Goal: Navigation & Orientation: Find specific page/section

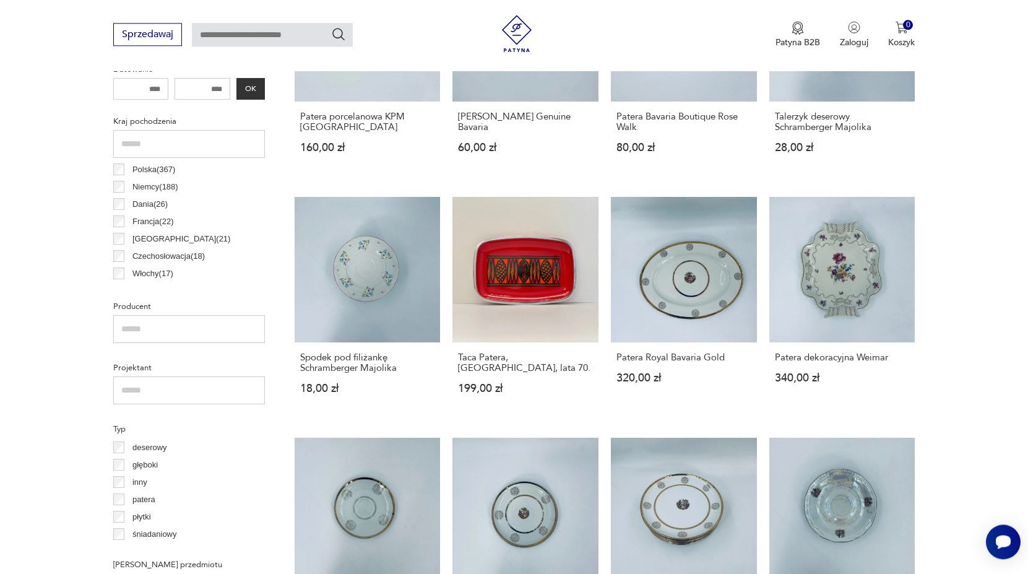
scroll to position [713, 0]
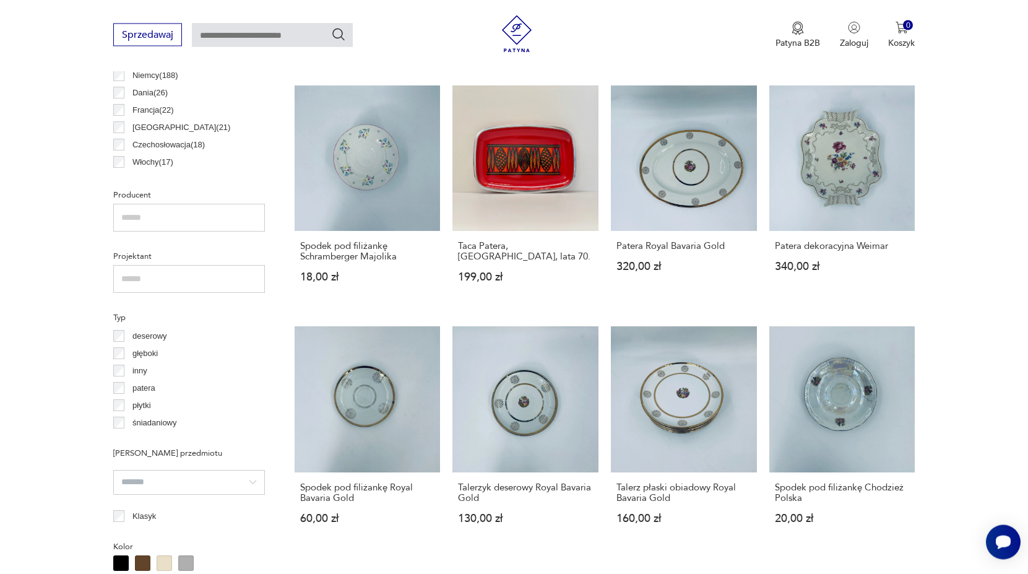
click at [147, 391] on p "patera" at bounding box center [143, 388] width 23 height 14
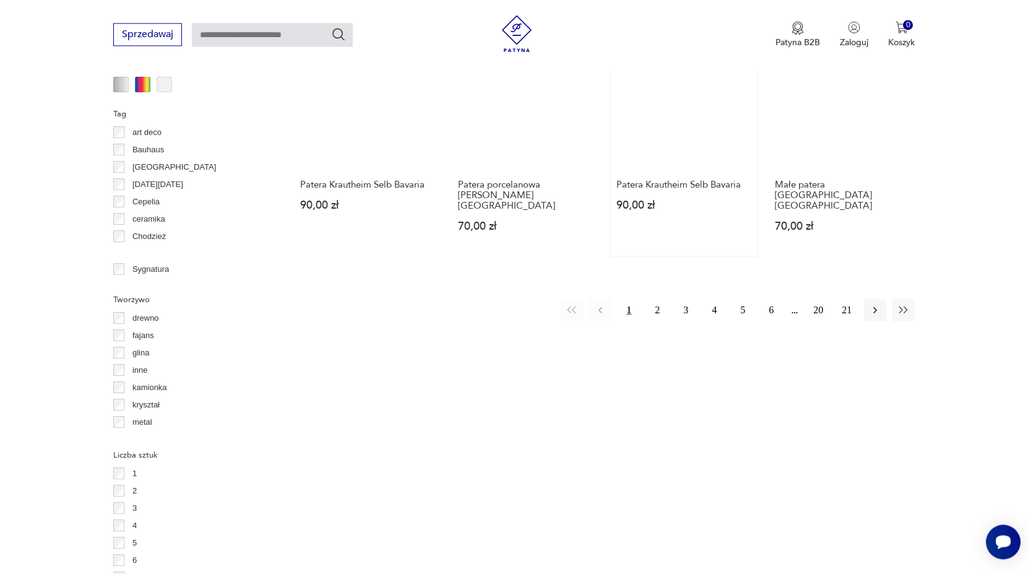
scroll to position [1213, 0]
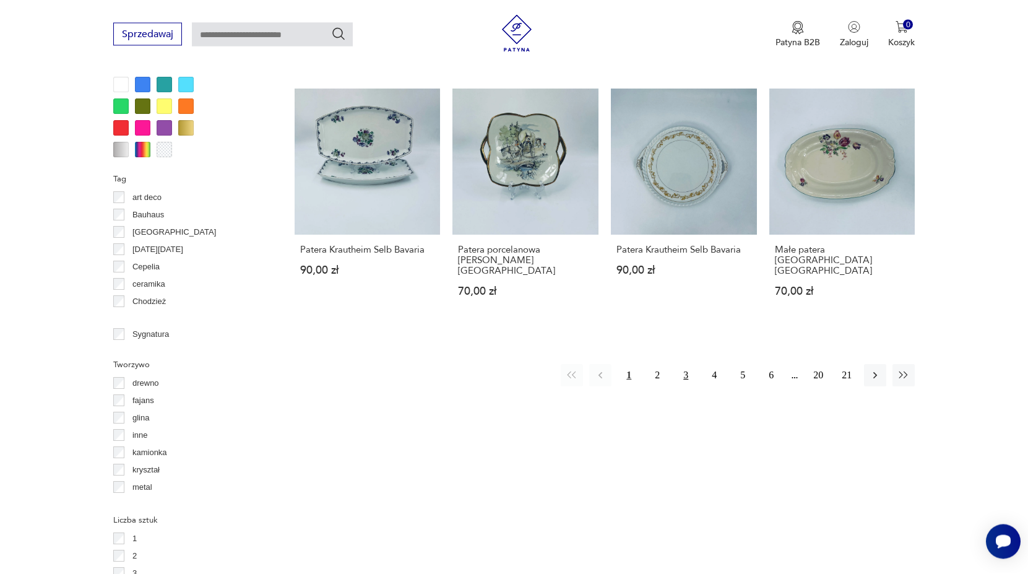
drag, startPoint x: 664, startPoint y: 352, endPoint x: 675, endPoint y: 344, distance: 14.2
click at [664, 365] on button "2" at bounding box center [657, 376] width 22 height 22
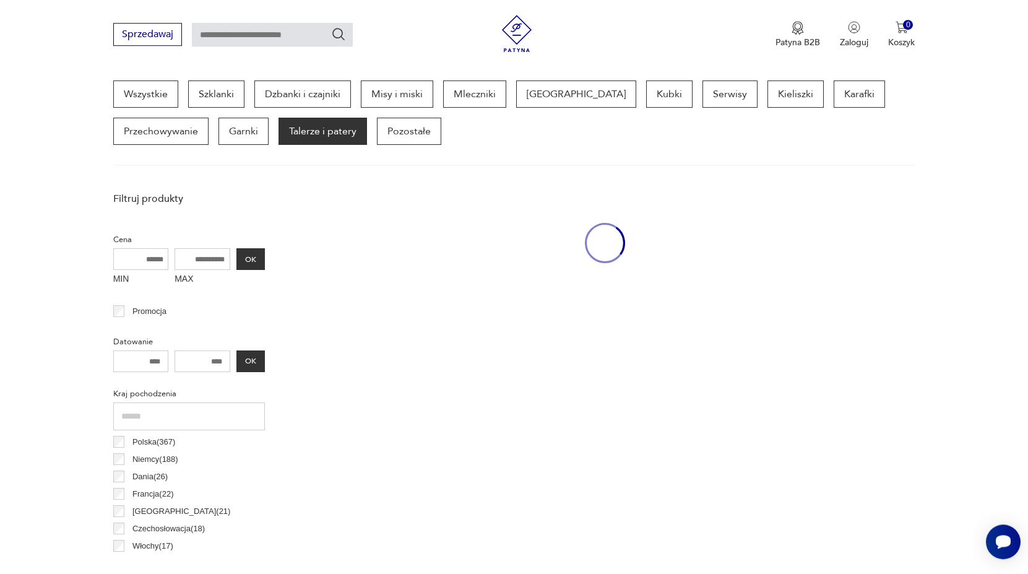
scroll to position [329, 0]
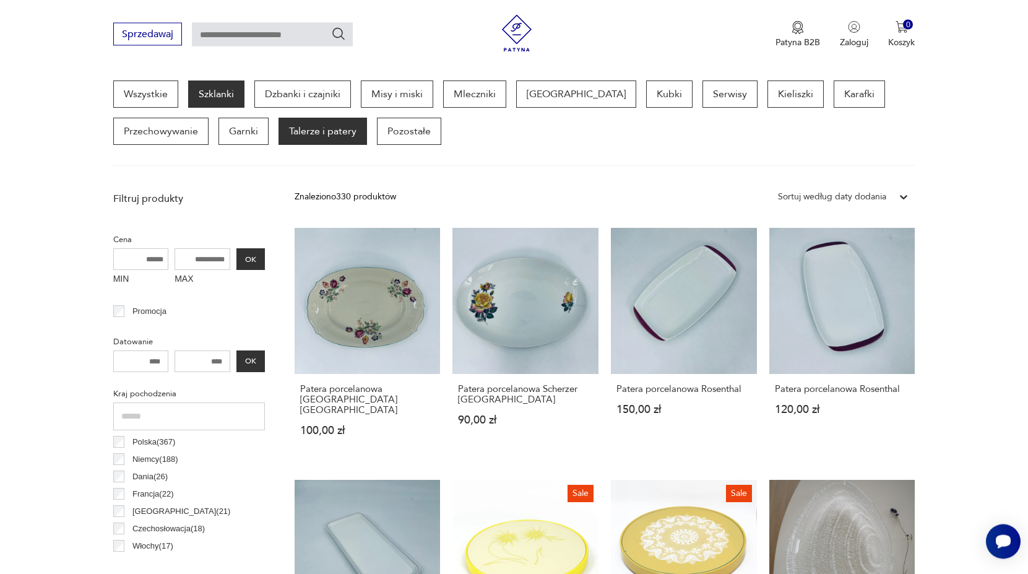
click at [218, 102] on p "Szklanki" at bounding box center [216, 94] width 56 height 27
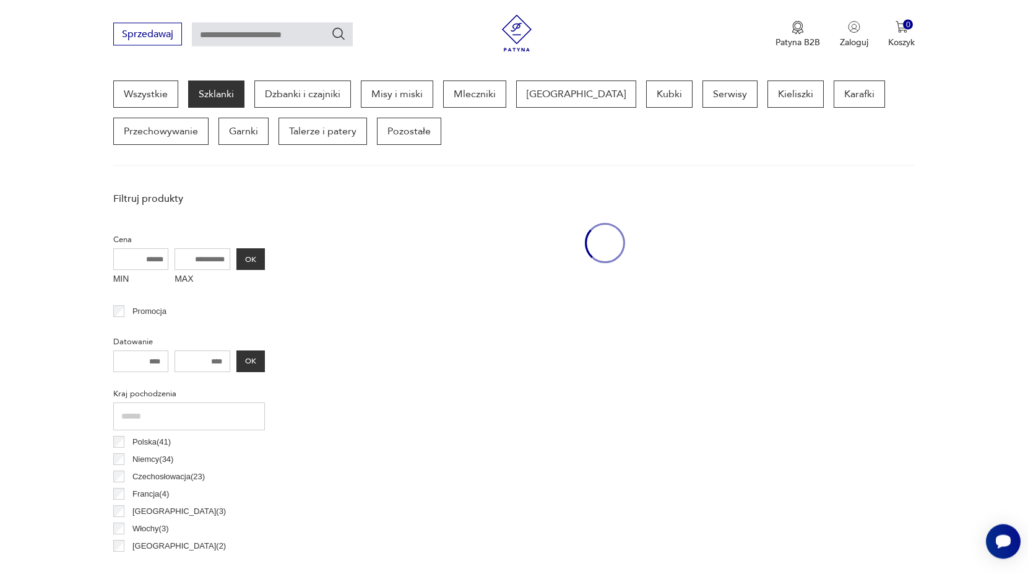
click at [722, 95] on div "Wszystkie Szklanki Dzbanki i czajniki Misy i miski Mleczniki Filiżanki Kubki Se…" at bounding box center [514, 123] width 802 height 85
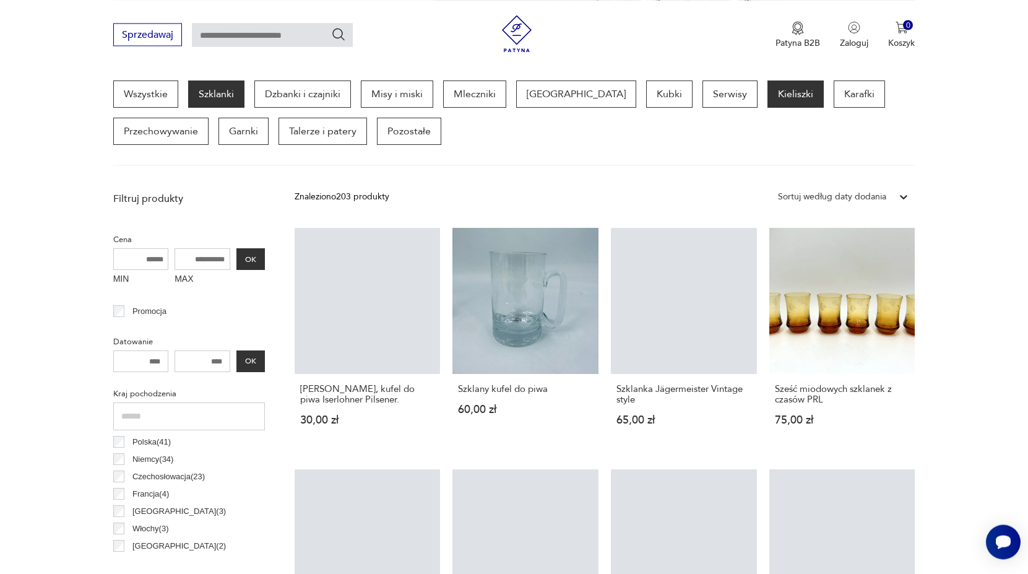
scroll to position [329, 0]
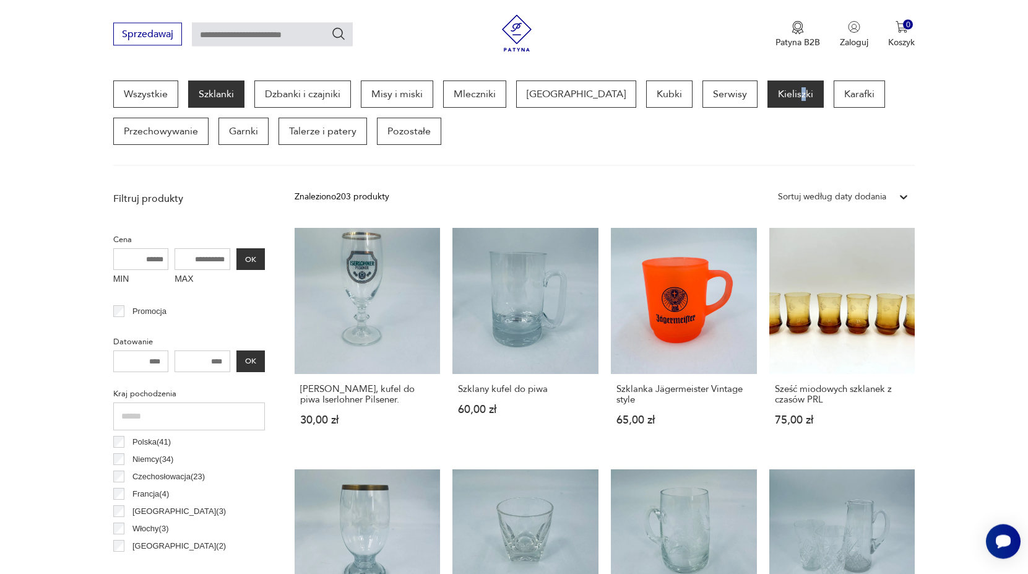
click at [768, 92] on p "Kieliszki" at bounding box center [796, 94] width 56 height 27
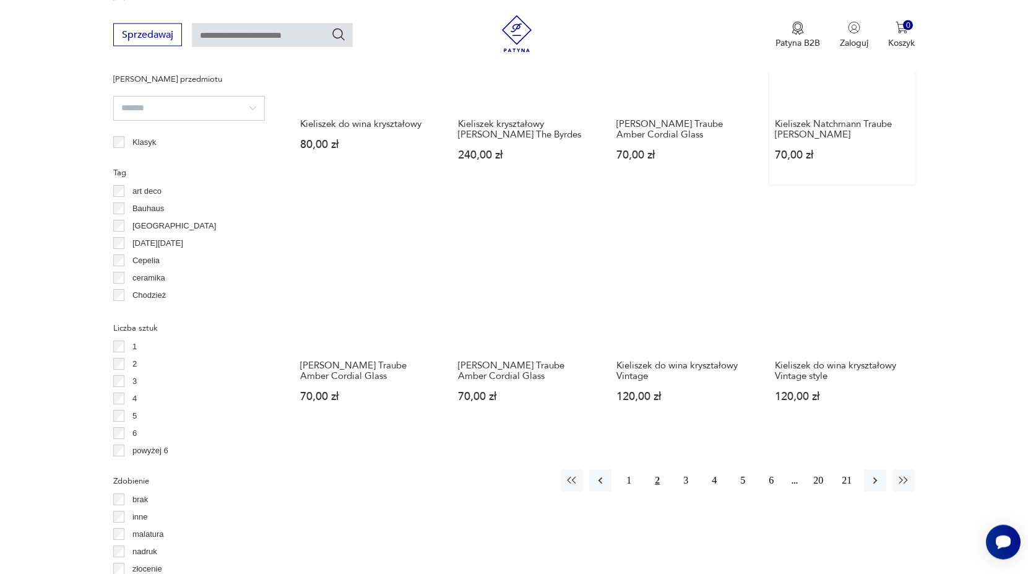
scroll to position [1339, 0]
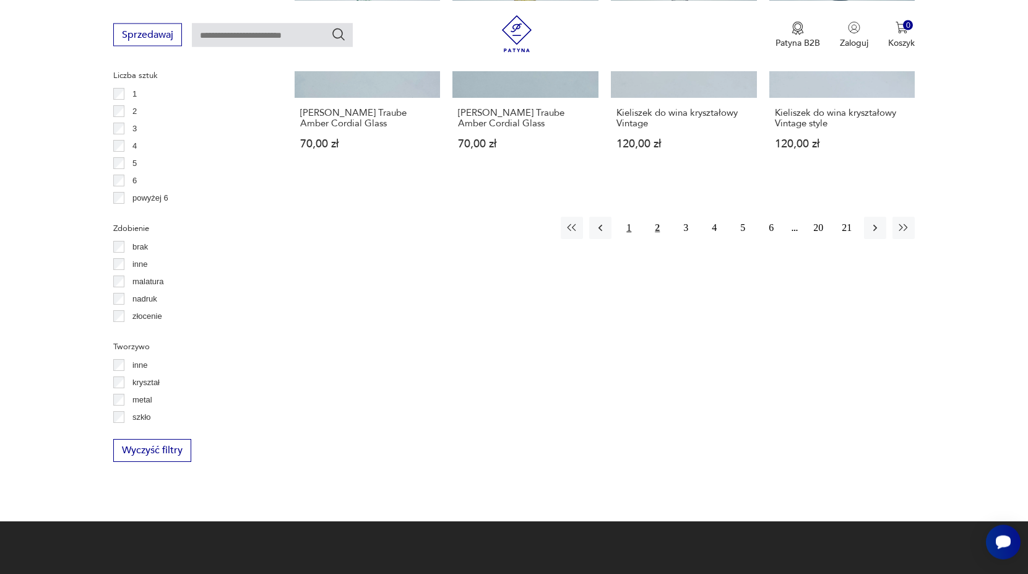
click at [630, 233] on button "1" at bounding box center [629, 228] width 22 height 22
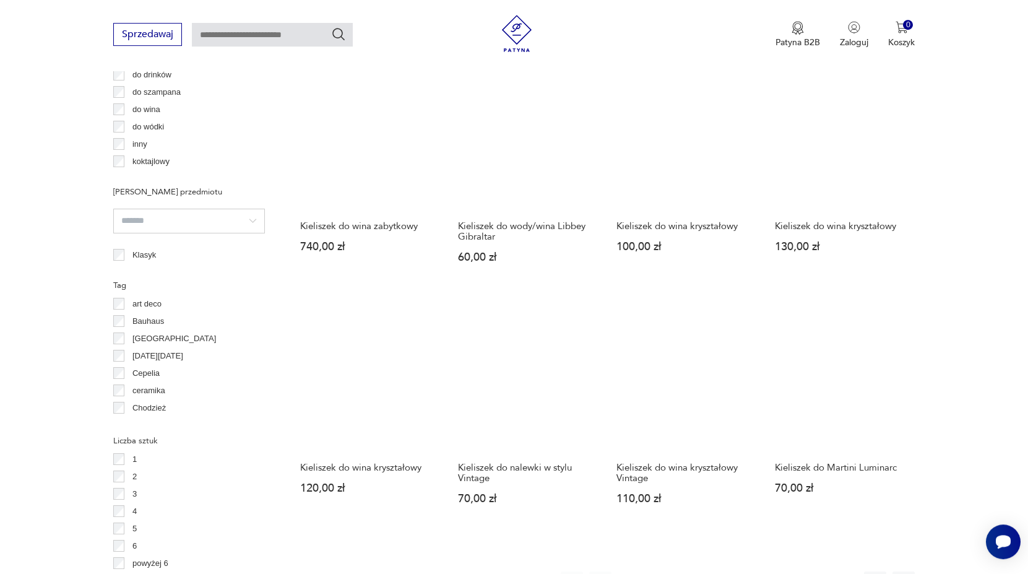
scroll to position [1164, 0]
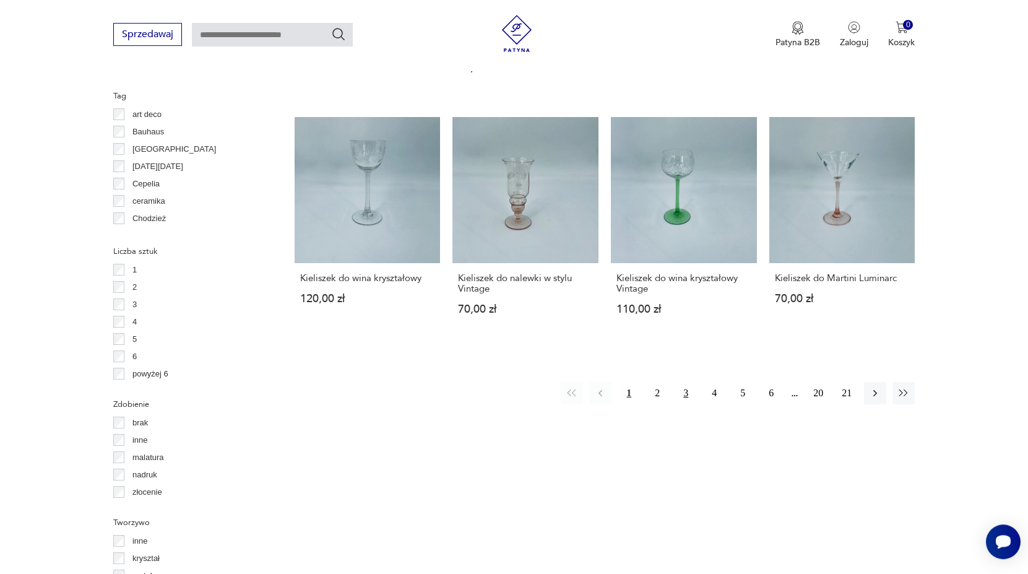
click at [694, 394] on button "3" at bounding box center [686, 393] width 22 height 22
